Goal: Information Seeking & Learning: Learn about a topic

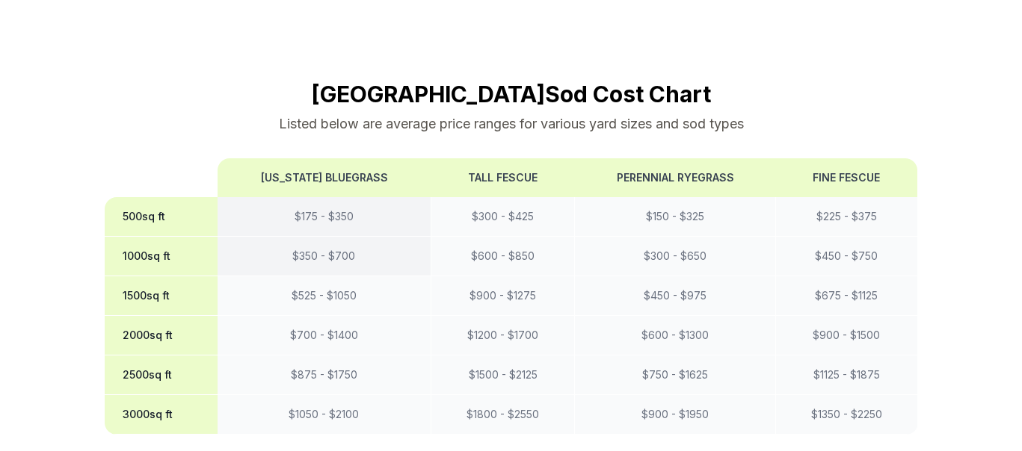
scroll to position [1291, 0]
drag, startPoint x: 747, startPoint y: 71, endPoint x: 620, endPoint y: 78, distance: 127.3
click at [620, 159] on th "Perennial Ryegrass" at bounding box center [675, 178] width 201 height 39
click at [724, 159] on th "Perennial Ryegrass" at bounding box center [675, 178] width 201 height 39
click at [742, 159] on th "Perennial Ryegrass" at bounding box center [675, 178] width 201 height 39
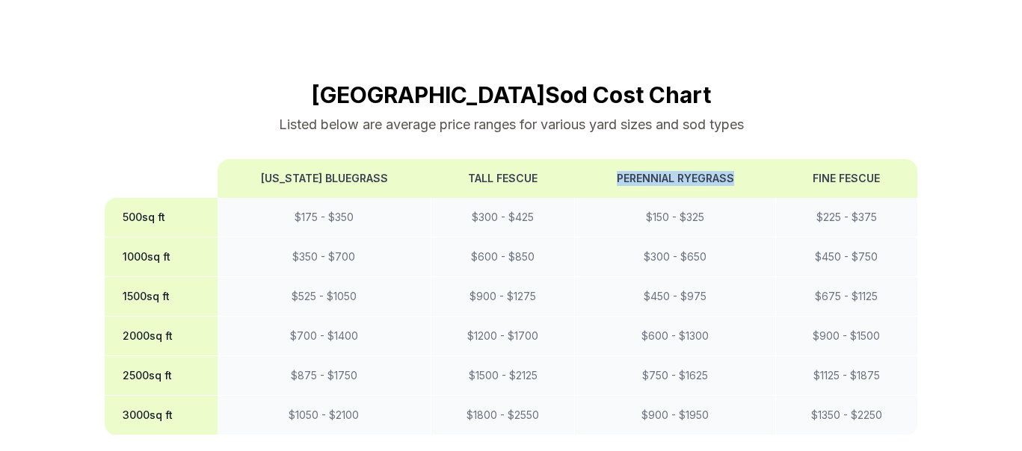
drag, startPoint x: 742, startPoint y: 82, endPoint x: 614, endPoint y: 82, distance: 127.8
click at [614, 159] on th "Perennial Ryegrass" at bounding box center [675, 178] width 201 height 39
copy th "Perennial Ryegrass"
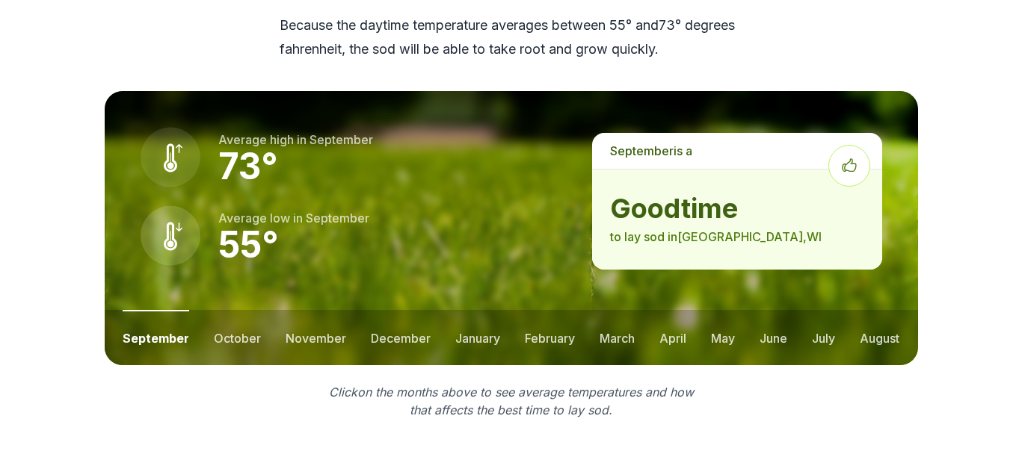
scroll to position [2165, 0]
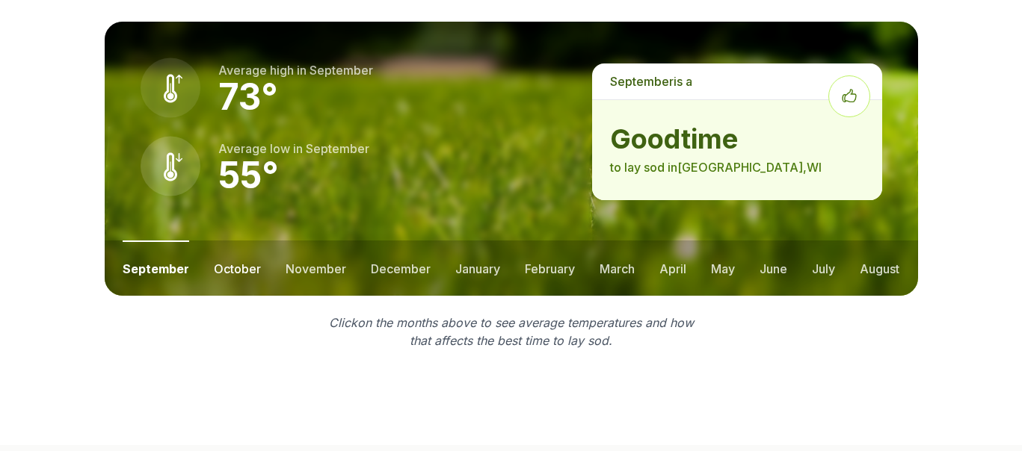
click at [234, 241] on button "october" at bounding box center [237, 268] width 47 height 55
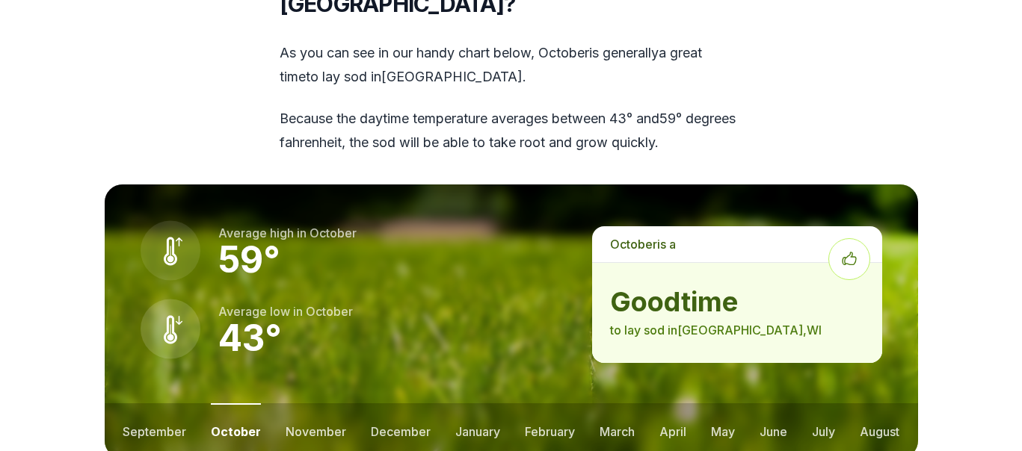
scroll to position [2004, 0]
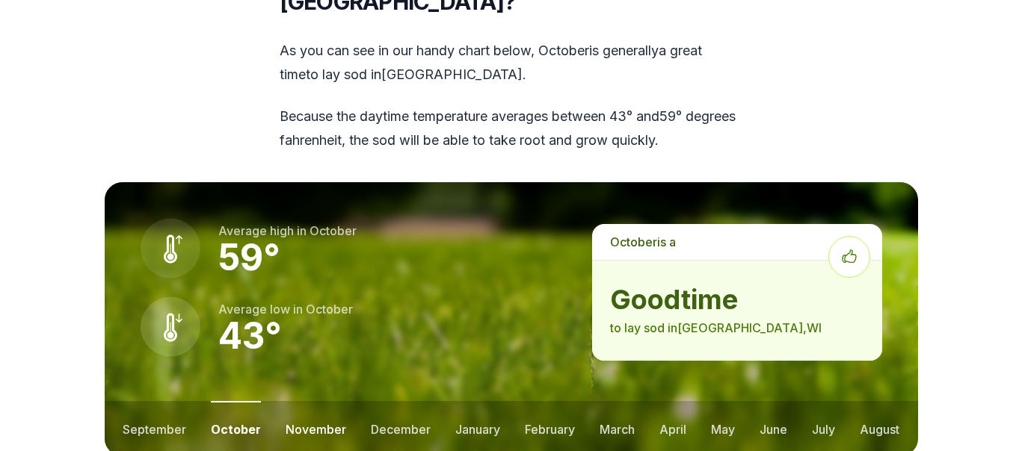
click at [310, 401] on button "november" at bounding box center [315, 428] width 61 height 55
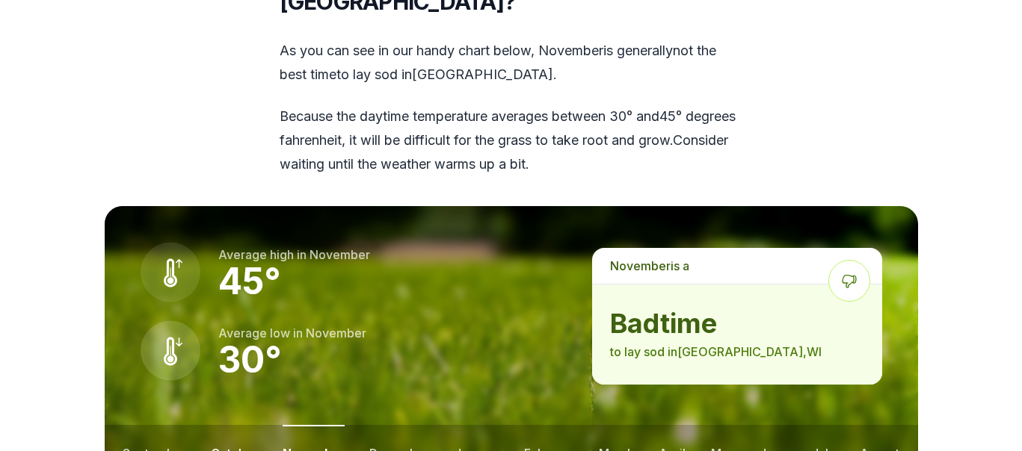
click at [235, 425] on button "october" at bounding box center [234, 452] width 47 height 55
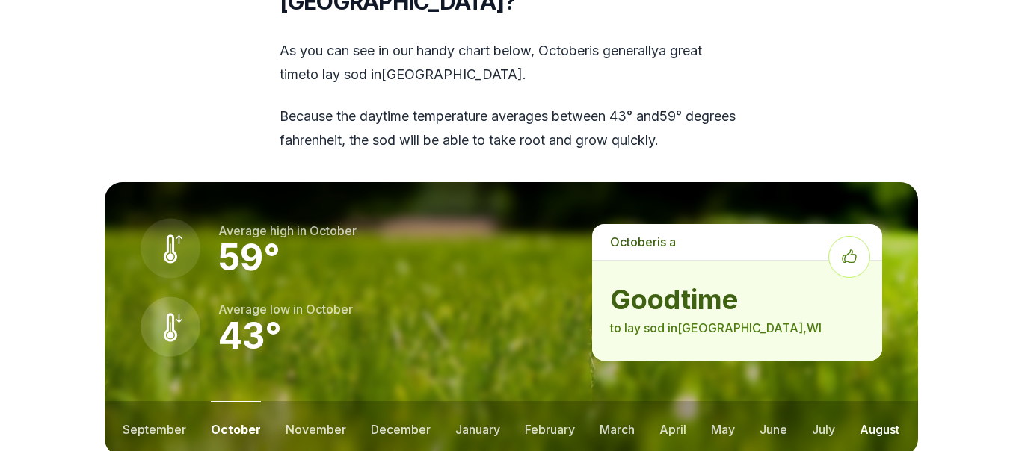
click at [880, 401] on button "august" at bounding box center [879, 428] width 40 height 55
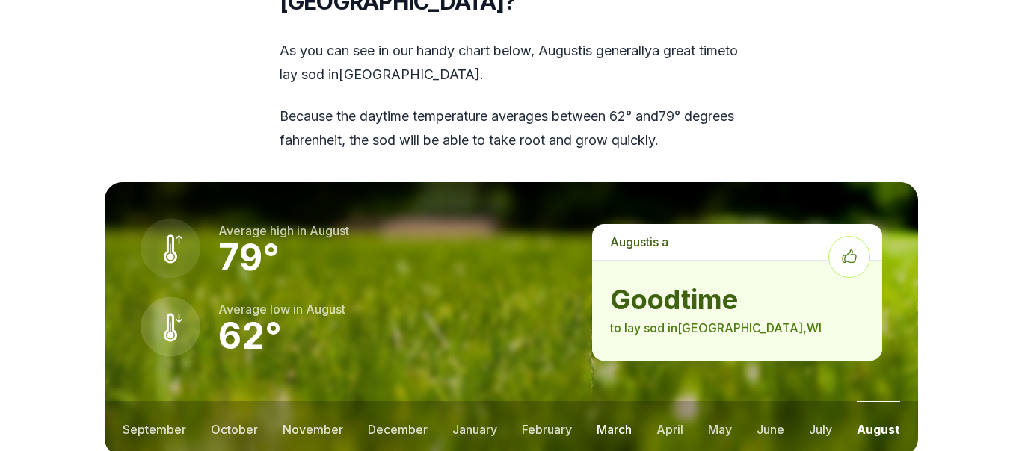
click at [617, 401] on button "march" at bounding box center [613, 428] width 35 height 55
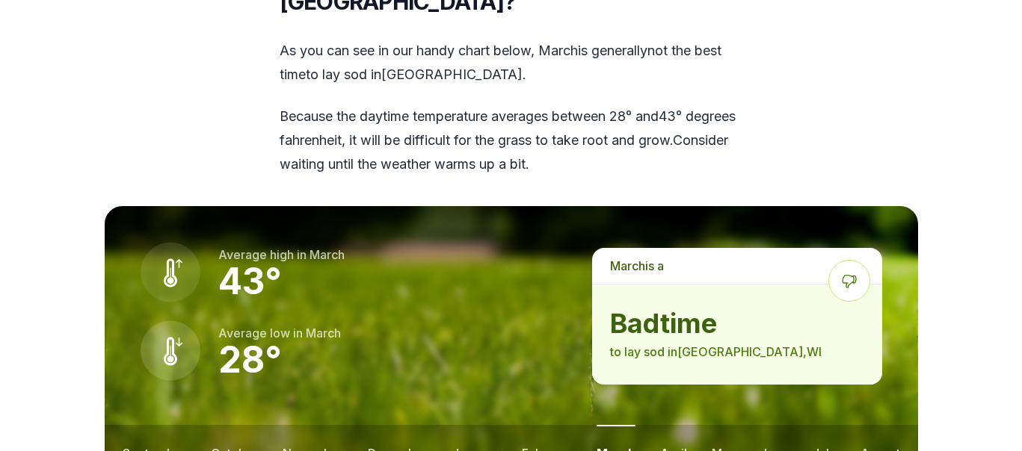
click at [676, 425] on button "april" at bounding box center [673, 452] width 27 height 55
click at [722, 425] on button "may" at bounding box center [722, 452] width 24 height 55
